Goal: Find specific page/section: Find specific page/section

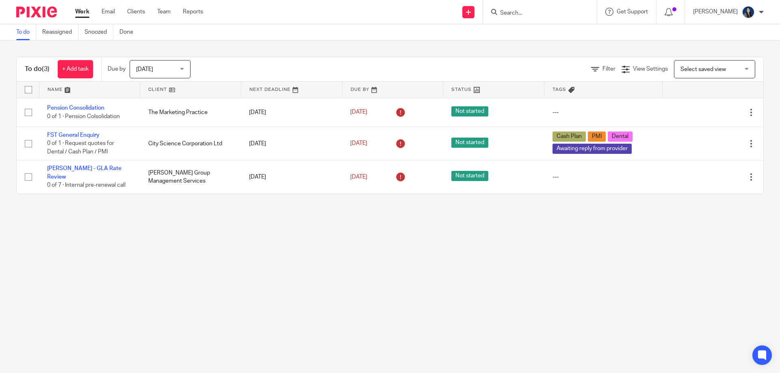
click at [515, 12] on input "Search" at bounding box center [535, 13] width 73 height 7
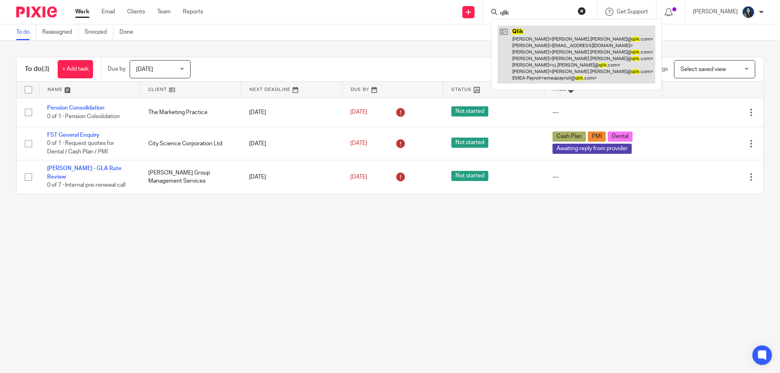
type input "qlik"
click at [534, 43] on link at bounding box center [577, 55] width 158 height 58
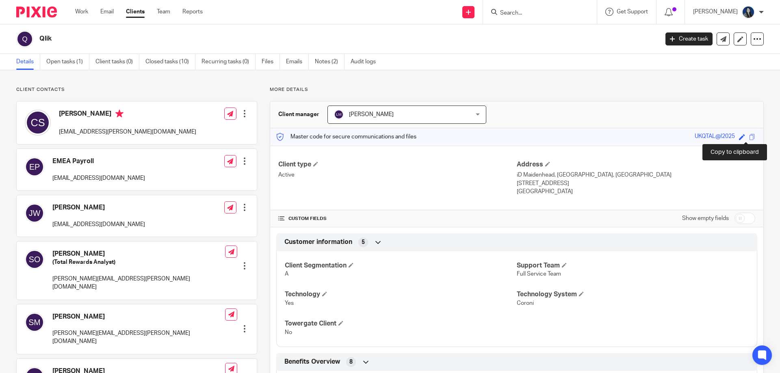
click at [749, 138] on span at bounding box center [752, 137] width 6 height 6
